Goal: Check status: Check status

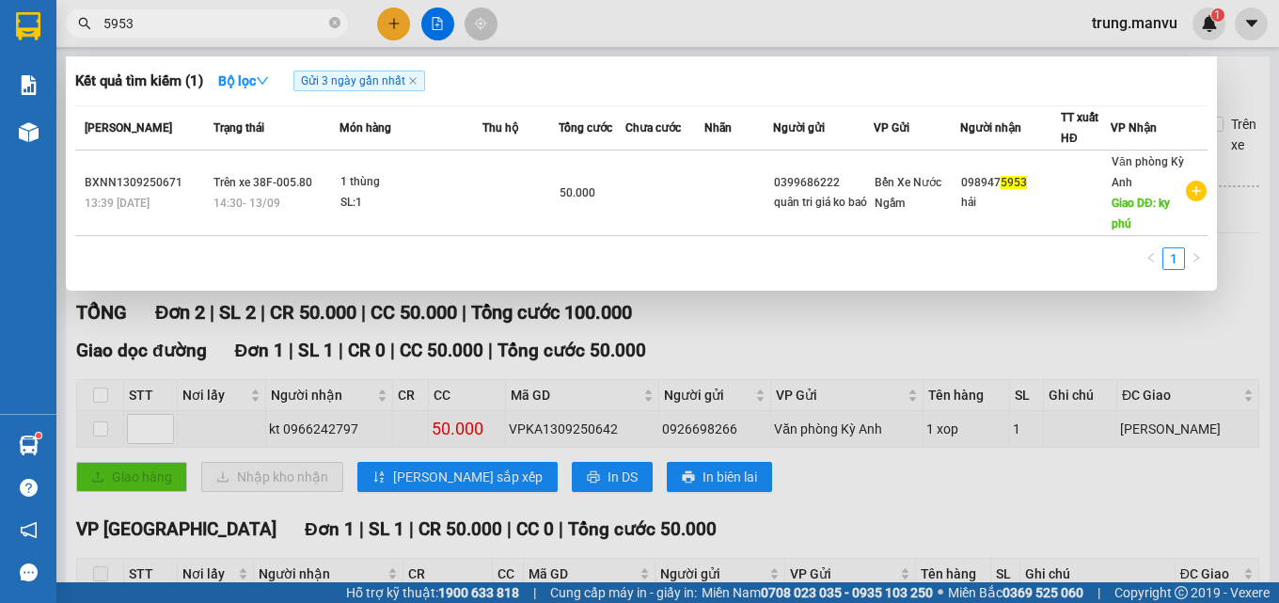
click at [167, 19] on input "5953" at bounding box center [214, 23] width 222 height 21
type input "5"
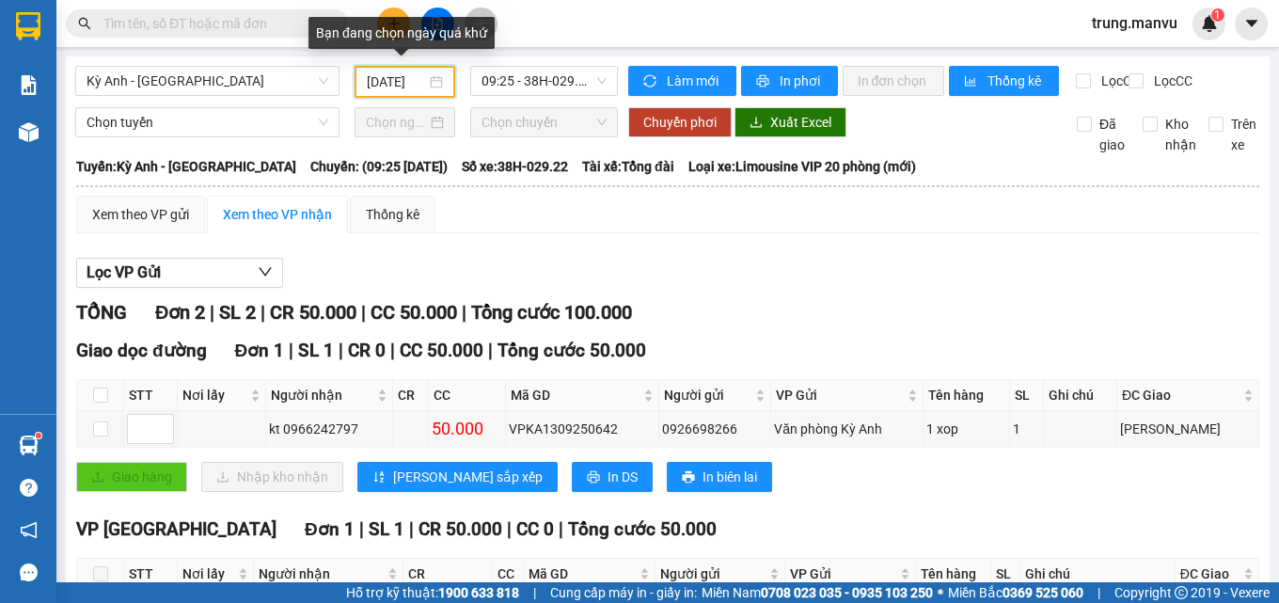
click at [388, 90] on input "[DATE]" at bounding box center [397, 81] width 60 height 21
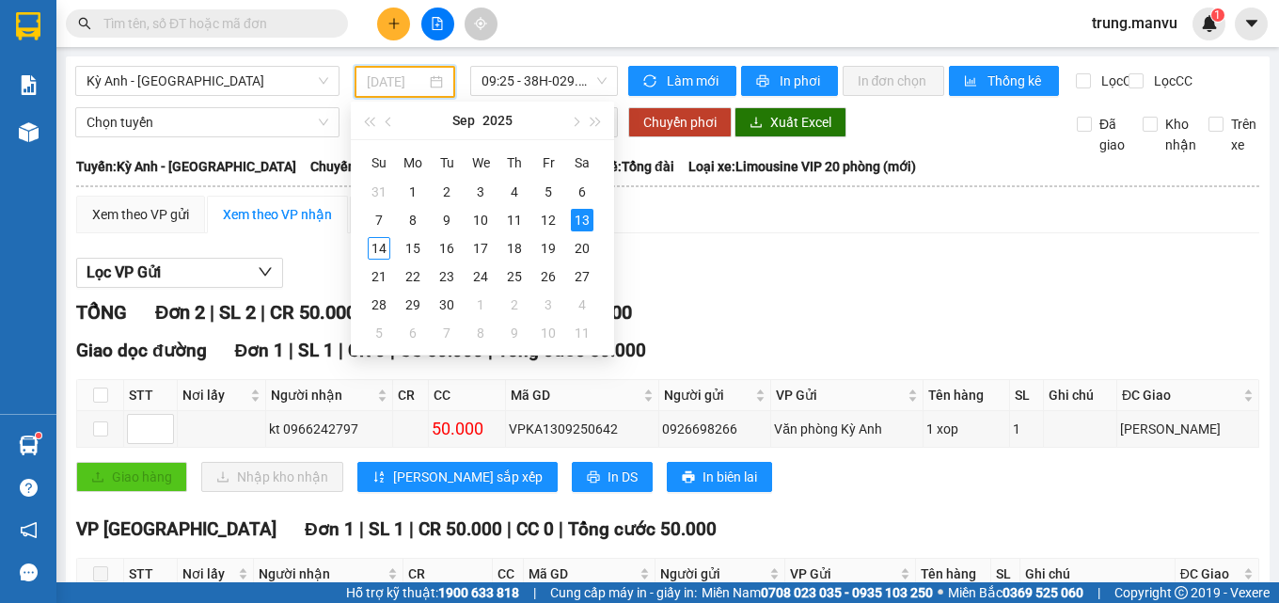
type input "[DATE]"
click at [577, 223] on div "13" at bounding box center [582, 220] width 23 height 23
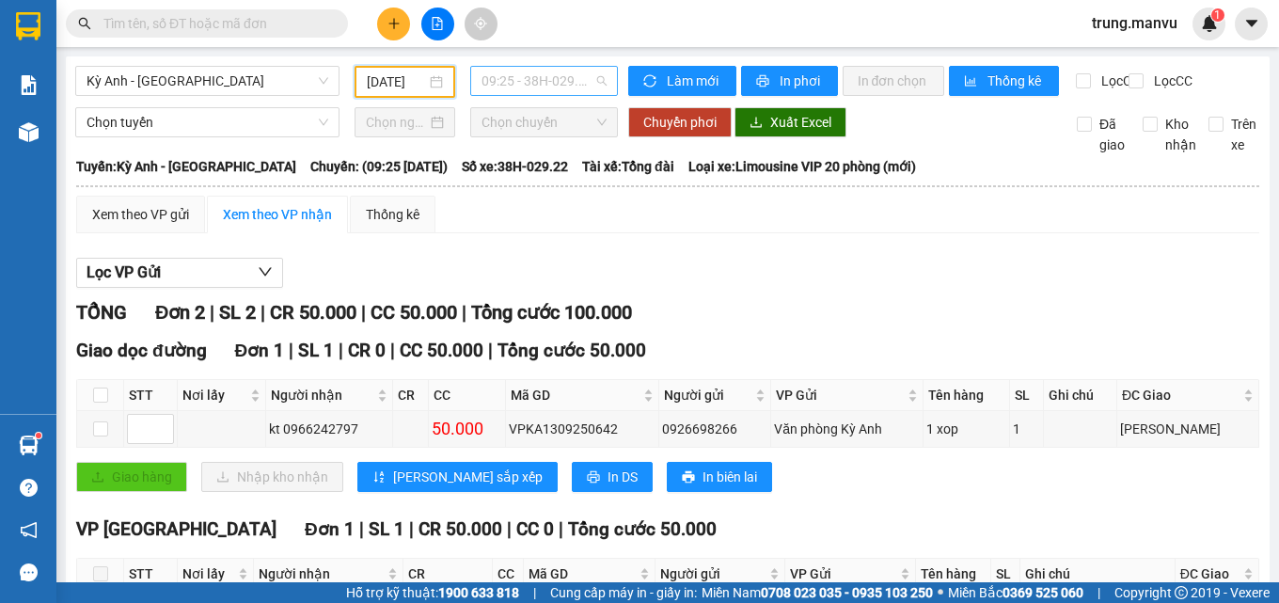
click at [566, 86] on span "09:25 - 38H-029.22" at bounding box center [544, 81] width 125 height 28
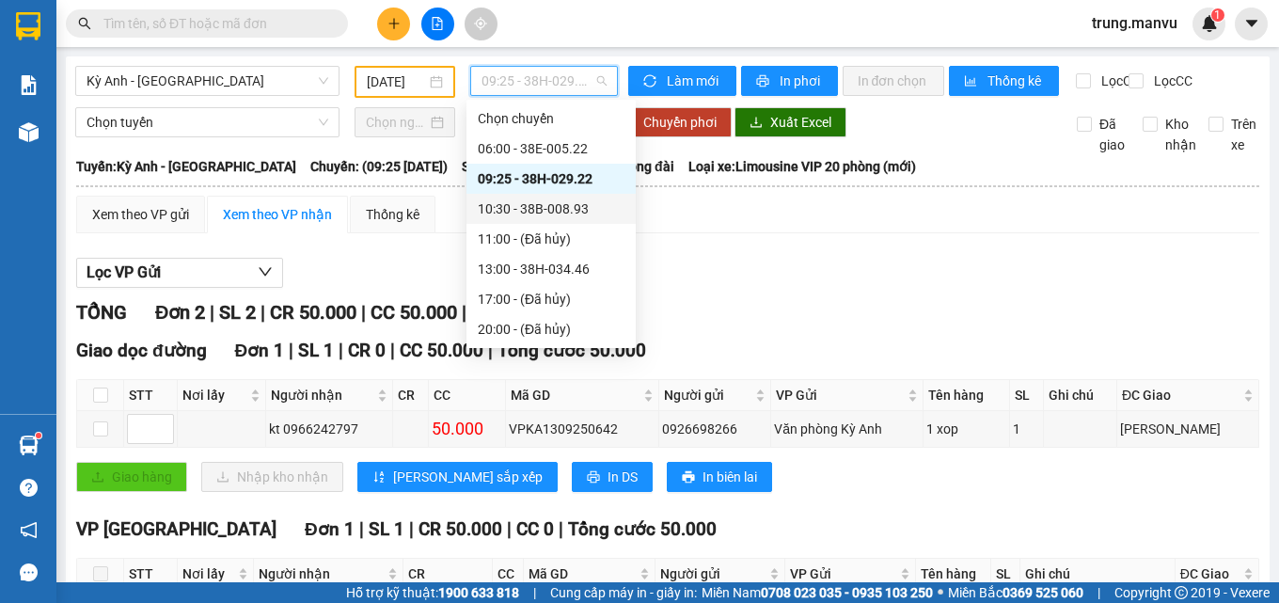
click at [573, 204] on div "10:30 - 38B-008.93" at bounding box center [551, 208] width 147 height 21
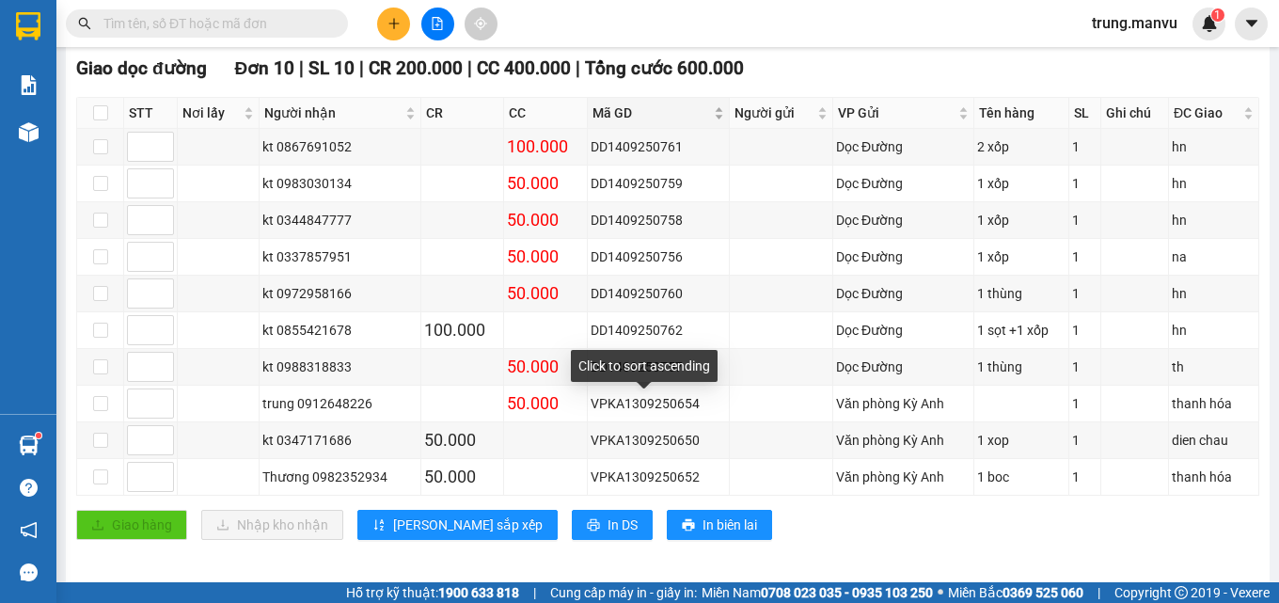
scroll to position [307, 0]
